Goal: Task Accomplishment & Management: Use online tool/utility

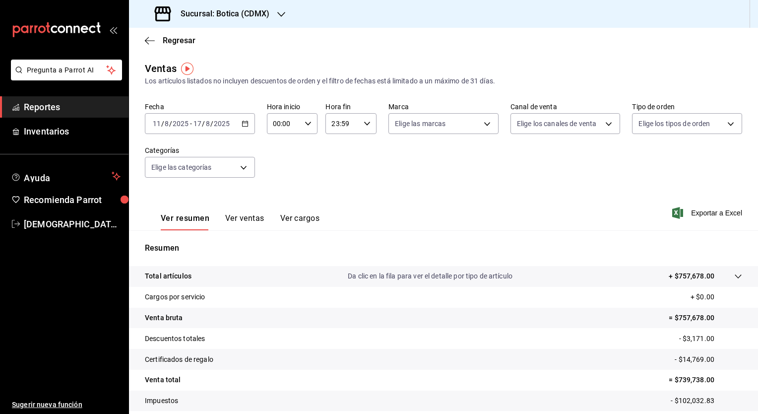
click at [54, 108] on span "Reportes" at bounding box center [72, 106] width 97 height 13
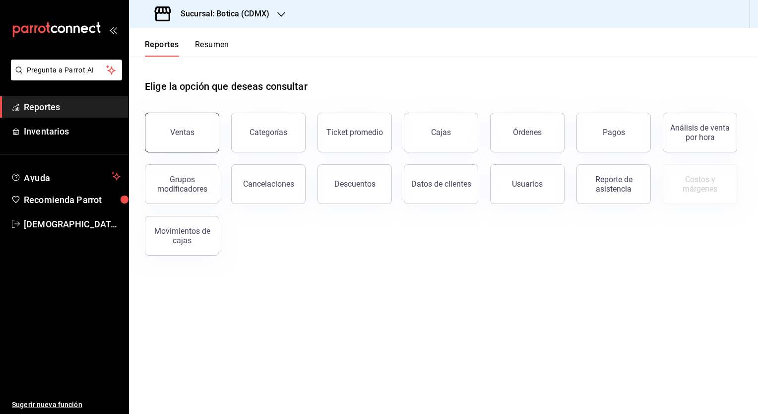
click at [193, 128] on div "Ventas" at bounding box center [182, 132] width 24 height 9
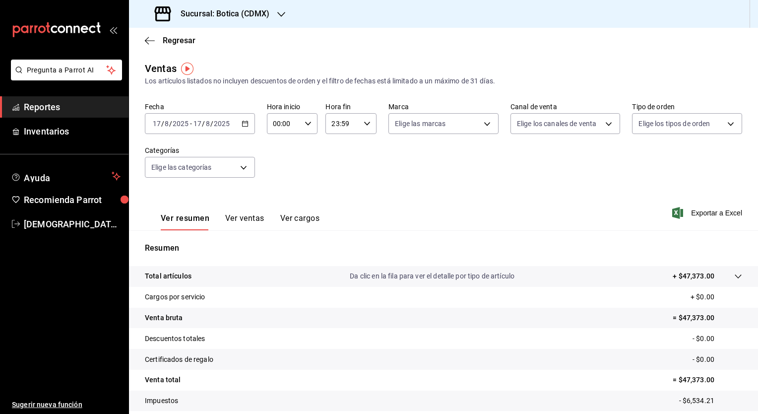
click at [242, 119] on div "[DATE] [DATE] - [DATE] [DATE]" at bounding box center [200, 123] width 110 height 21
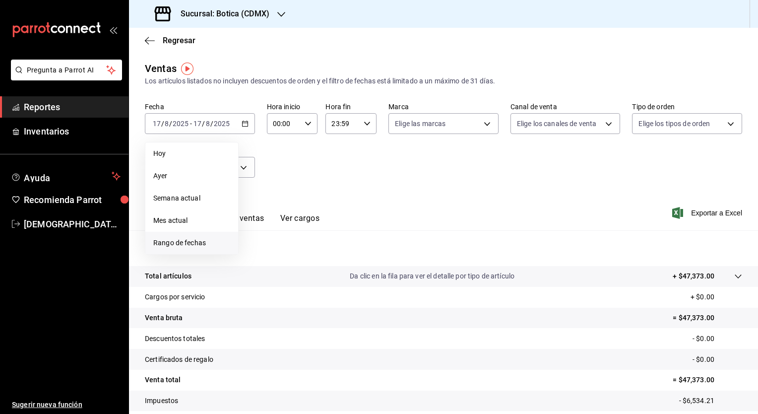
click at [186, 245] on span "Rango de fechas" at bounding box center [191, 243] width 77 height 10
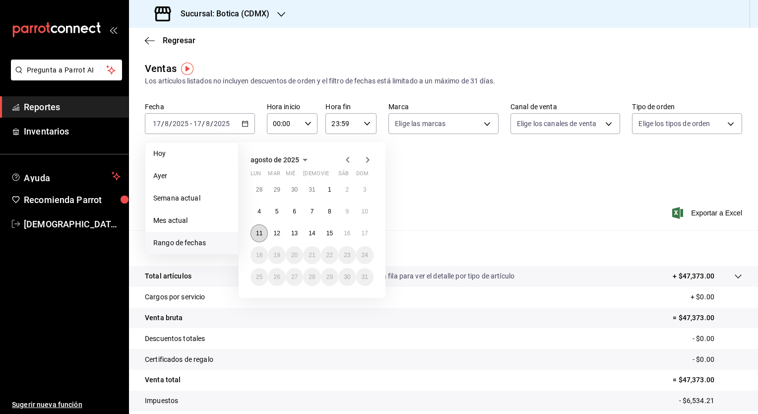
click at [264, 235] on button "11" at bounding box center [259, 233] width 17 height 18
click at [367, 237] on button "17" at bounding box center [364, 233] width 17 height 18
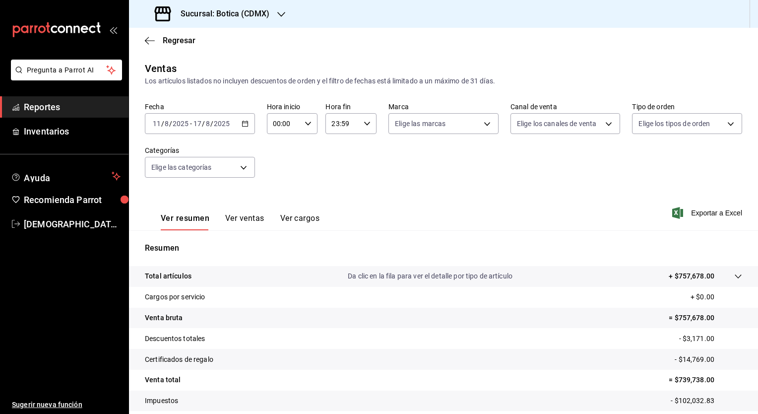
scroll to position [62, 0]
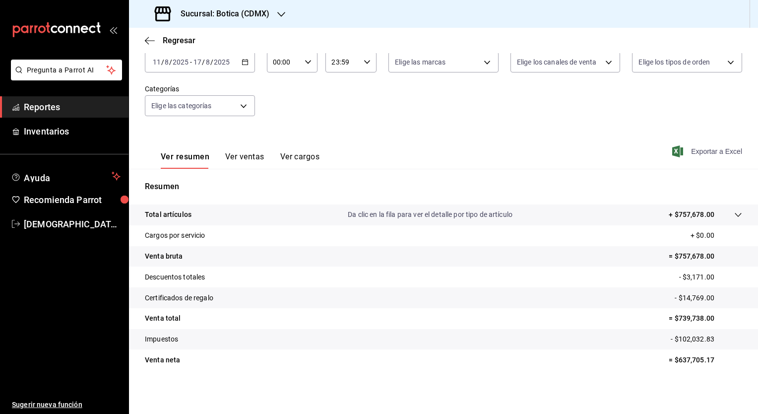
click at [691, 154] on span "Exportar a Excel" at bounding box center [709, 151] width 68 height 12
